Goal: Task Accomplishment & Management: Manage account settings

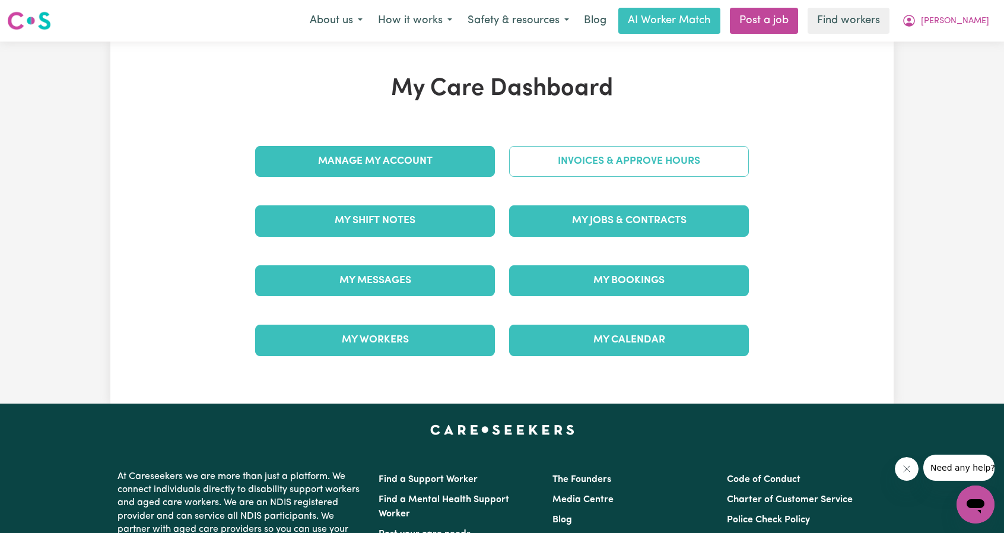
click at [582, 163] on link "Invoices & Approve Hours" at bounding box center [629, 161] width 240 height 31
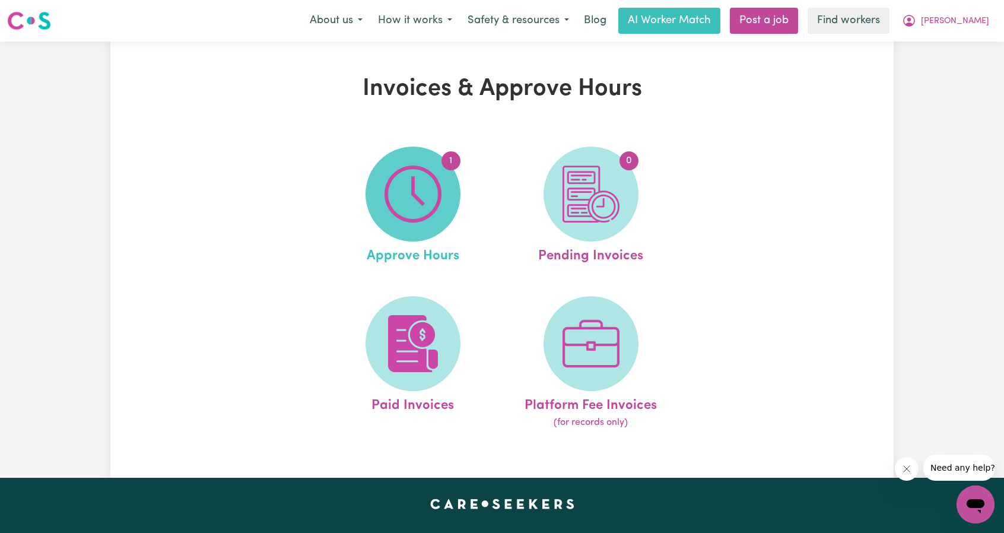
click at [412, 222] on img at bounding box center [413, 194] width 57 height 57
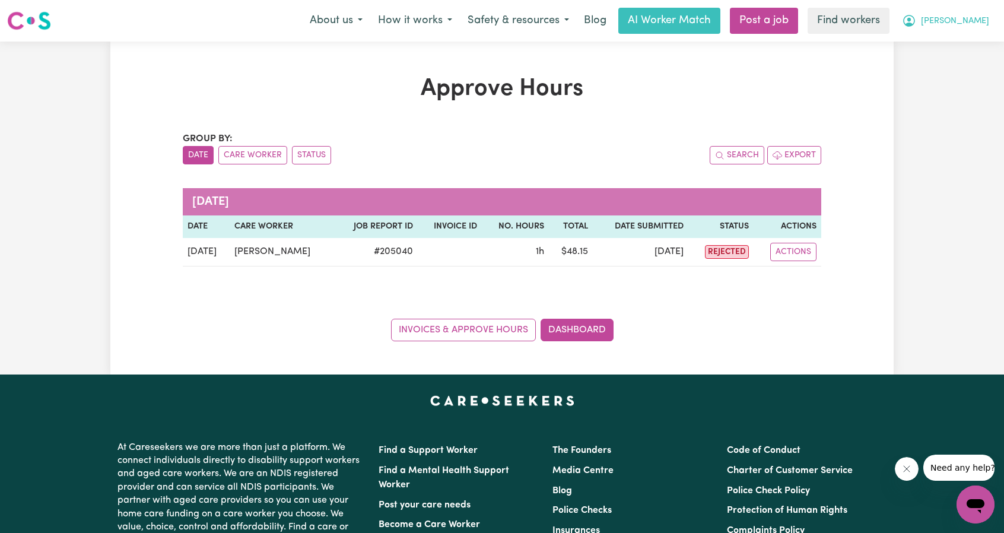
click at [916, 22] on icon "My Account" at bounding box center [909, 21] width 14 height 14
click at [963, 43] on link "My Dashboard" at bounding box center [950, 46] width 94 height 23
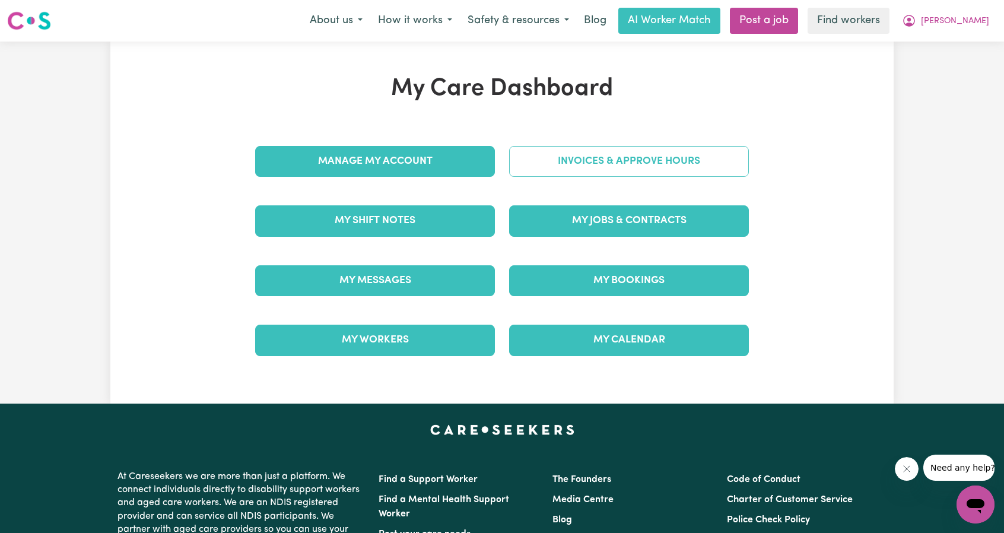
click at [649, 155] on link "Invoices & Approve Hours" at bounding box center [629, 161] width 240 height 31
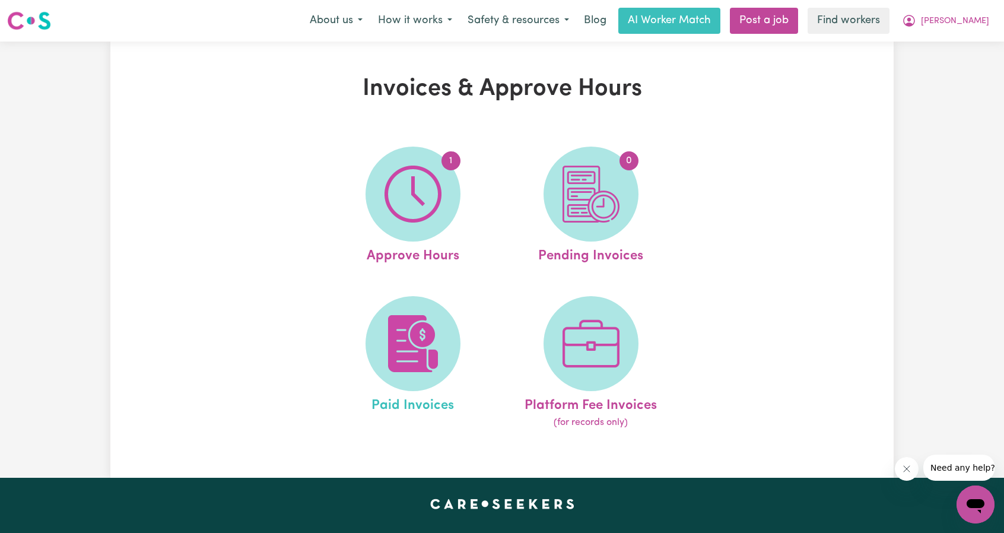
click at [451, 301] on link "Paid Invoices" at bounding box center [413, 363] width 171 height 134
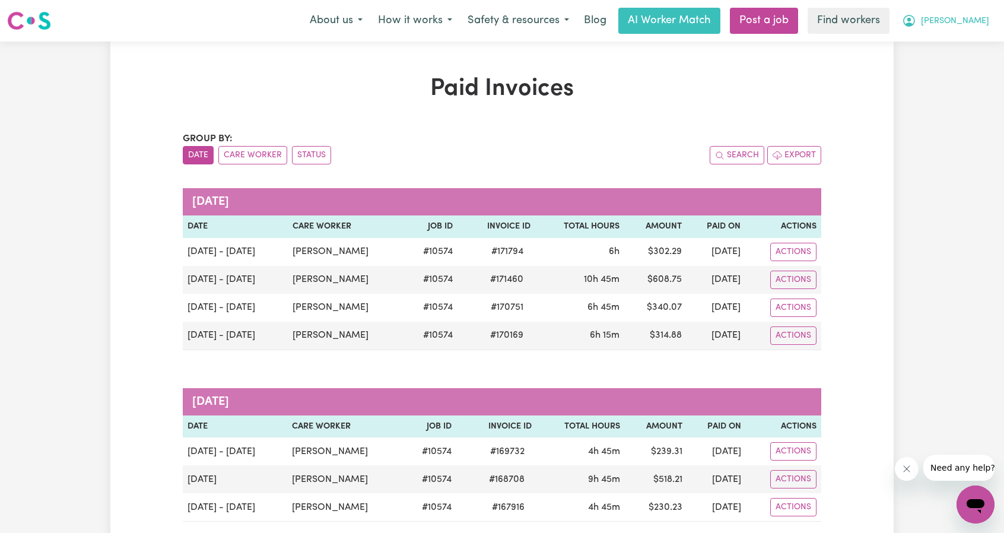
click at [960, 20] on button "[PERSON_NAME]" at bounding box center [945, 20] width 103 height 25
click at [954, 57] on link "Logout" at bounding box center [950, 68] width 94 height 23
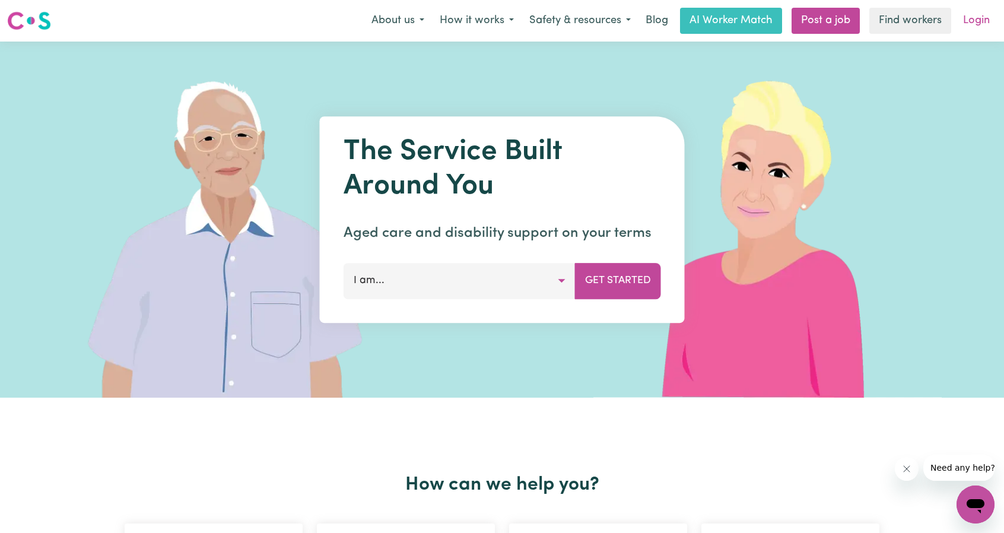
click at [984, 26] on link "Login" at bounding box center [976, 21] width 41 height 26
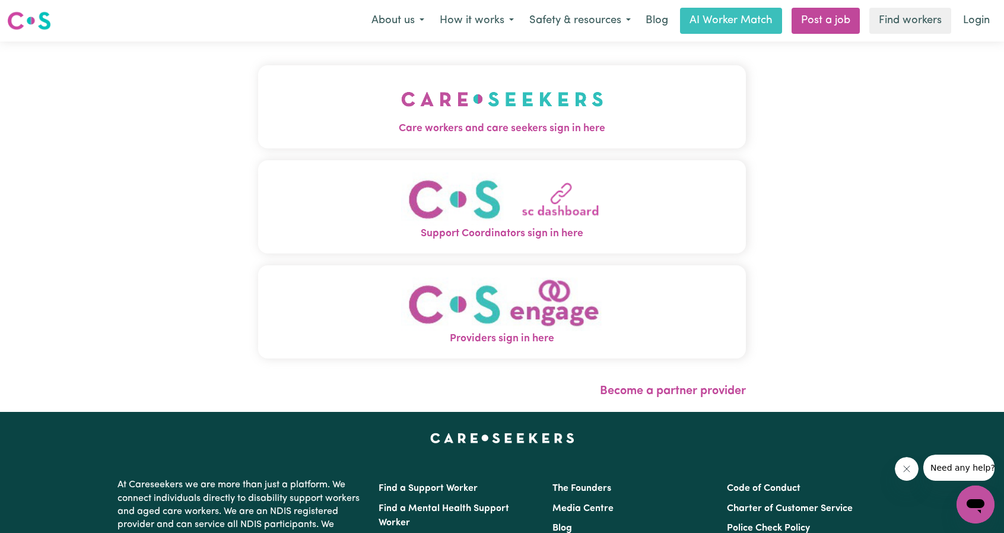
click at [631, 79] on div "Care workers and care seekers sign in here Support Coordinators sign in here Pr…" at bounding box center [502, 227] width 502 height 370
click at [564, 106] on button "Care workers and care seekers sign in here" at bounding box center [502, 106] width 488 height 83
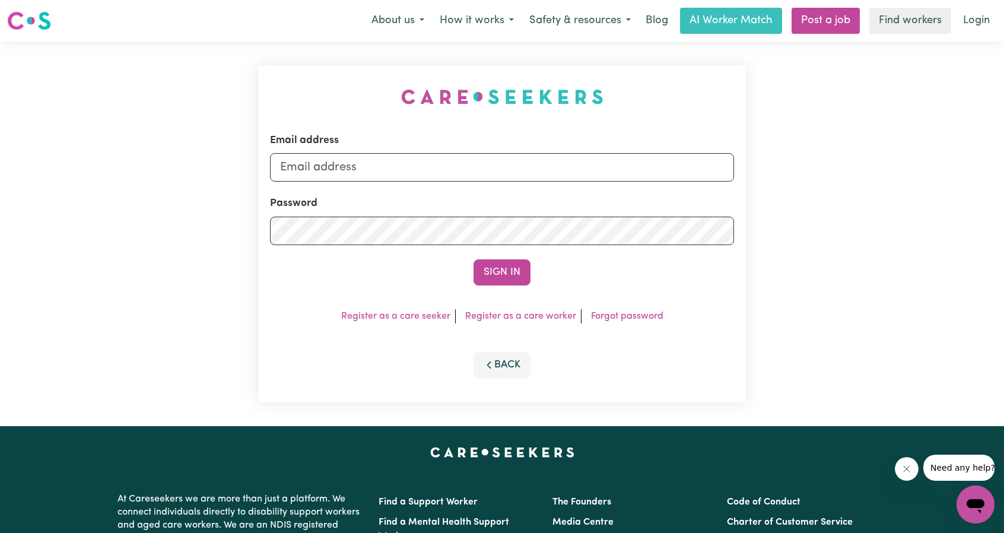
click at [568, 148] on div "Email address" at bounding box center [502, 157] width 464 height 49
click at [568, 163] on input "Email address" at bounding box center [502, 167] width 464 height 28
drag, startPoint x: 341, startPoint y: 168, endPoint x: 546, endPoint y: 202, distance: 208.1
click at [528, 185] on form "Email address [EMAIL_ADDRESS][PERSON_NAME][DOMAIN_NAME] Password Sign In" at bounding box center [502, 209] width 464 height 153
type input "[EMAIL_ADDRESS][DOMAIN_NAME]"
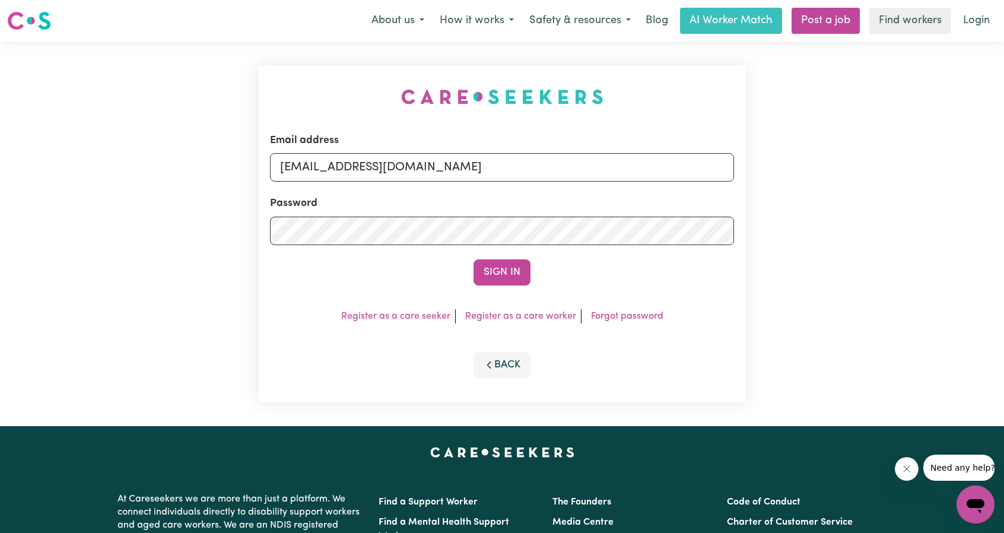
click at [497, 275] on button "Sign In" at bounding box center [502, 272] width 57 height 26
